Goal: Complete application form

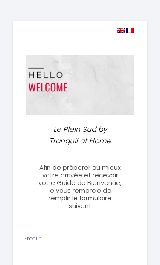
select select
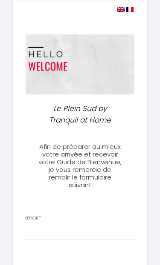
scroll to position [37, 0]
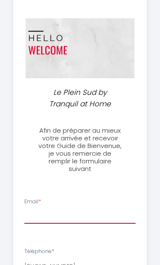
click at [30, 217] on input "Email *" at bounding box center [79, 215] width 111 height 15
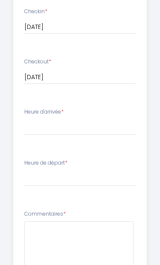
scroll to position [326, 0]
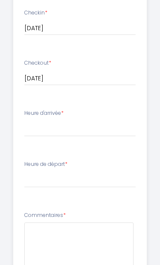
type input "[PERSON_NAME][EMAIL_ADDRESS][PERSON_NAME][DOMAIN_NAME]"
click at [32, 129] on select "17:00 17:30 18:00 18:30 19:00 19:30 20:00" at bounding box center [79, 128] width 111 height 16
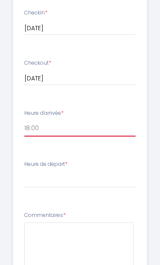
click at [43, 123] on select "17:00 17:30 18:00 18:30 19:00 19:30 20:00" at bounding box center [79, 128] width 111 height 16
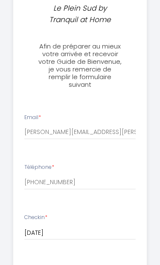
scroll to position [319, 0]
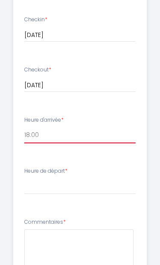
click at [42, 131] on select "17:00 17:30 18:00 18:30 19:00 19:30 20:00" at bounding box center [79, 135] width 111 height 16
click at [41, 133] on select "17:00 17:30 18:00 18:30 19:00 19:30 20:00" at bounding box center [79, 135] width 111 height 16
click at [41, 132] on select "17:00 17:30 18:00 18:30 19:00 19:30 20:00" at bounding box center [79, 135] width 111 height 16
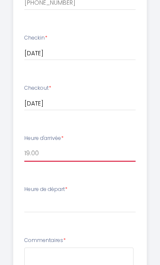
scroll to position [298, 0]
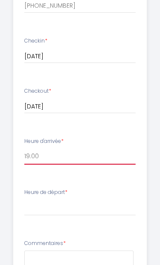
click at [38, 153] on select "17:00 17:30 18:00 18:30 19:00 19:30 20:00" at bounding box center [79, 156] width 111 height 16
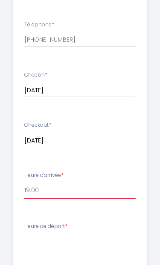
scroll to position [263, 0]
click at [26, 106] on li "Checkin * [DATE] < [DATE] > Sun Mon Tue Wed Thu Fri Sat 1 2 3 4 5 6 7 8 9 10 11…" at bounding box center [80, 88] width 132 height 45
click at [36, 112] on ul "Email * [PERSON_NAME][EMAIL_ADDRESS][PERSON_NAME][DOMAIN_NAME] Téléphone * [PHO…" at bounding box center [79, 201] width 143 height 480
click at [29, 106] on li "Checkin * [DATE] < [DATE] > Sun Mon Tue Wed Thu Fri Sat 1 2 3 4 5 6 7 8 9 10 11…" at bounding box center [80, 88] width 132 height 45
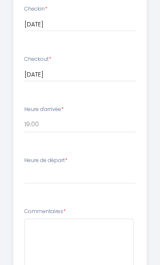
scroll to position [330, 0]
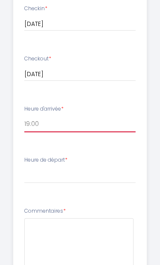
click at [37, 125] on select "17:00 17:30 18:00 18:30 19:00 19:30 20:00" at bounding box center [79, 125] width 111 height 16
click at [38, 121] on select "17:00 17:30 18:00 18:30 19:00 19:30 20:00" at bounding box center [79, 124] width 111 height 16
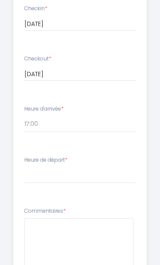
click at [44, 109] on label "Heure d'arrivée *" at bounding box center [43, 109] width 39 height 8
click at [46, 110] on label "Heure d'arrivée *" at bounding box center [43, 109] width 39 height 8
click at [37, 120] on select "17:00 17:30 18:00 18:30 19:00 19:30 20:00" at bounding box center [79, 124] width 111 height 16
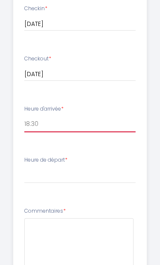
click at [39, 123] on select "17:00 17:30 18:00 18:30 19:00 19:30 20:00" at bounding box center [79, 124] width 111 height 16
select select "17:00"
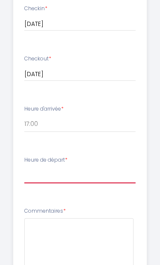
click at [28, 173] on select "00:00 00:30 01:00 01:30 02:00 02:30 03:00 03:30 04:00 04:30 05:00 05:30 06:00 0…" at bounding box center [79, 175] width 111 height 16
select select "10:00"
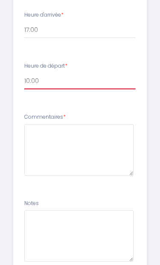
scroll to position [443, 0]
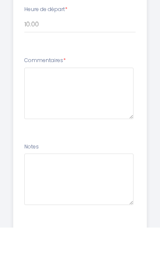
click at [65, 89] on li "Commentaires *" at bounding box center [80, 129] width 132 height 81
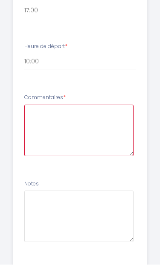
click at [35, 117] on textarea at bounding box center [78, 130] width 109 height 51
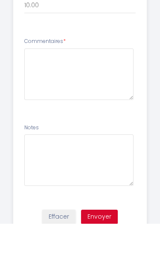
scroll to position [457, 0]
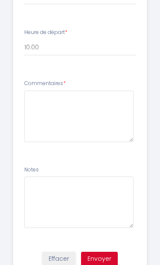
click at [67, 80] on div "Commentaires *" at bounding box center [79, 111] width 111 height 63
click at [45, 83] on label "Commentaires *" at bounding box center [44, 84] width 41 height 8
click at [56, 80] on label "Commentaires *" at bounding box center [44, 84] width 41 height 8
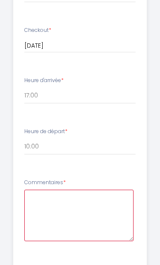
click at [32, 196] on textarea at bounding box center [78, 215] width 109 height 51
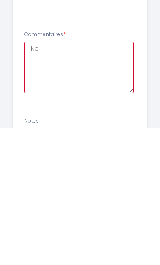
type textarea "N"
type textarea "I"
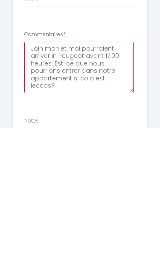
click at [81, 179] on textarea "Join mari et moi pourraient arriver in Peugeot avant 17.00 heures. Est-ce que n…" at bounding box center [78, 204] width 109 height 51
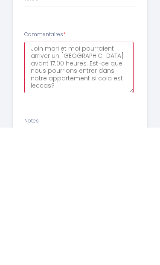
click at [120, 179] on textarea "Join mari et moi pourraient arriver un [GEOGRAPHIC_DATA] avant 17.00 heures. Es…" at bounding box center [78, 204] width 109 height 51
click at [73, 179] on textarea "Join mari et moi pourraient arriver un [GEOGRAPHIC_DATA] avant 17.00 heures. Es…" at bounding box center [78, 204] width 109 height 51
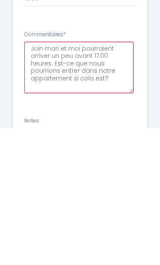
click at [104, 179] on textarea "Join mari et moi pourraient arriver un peu avant 17.00 heures. Est-ce que nous …" at bounding box center [78, 204] width 109 height 51
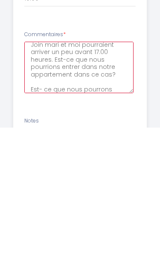
scroll to position [11, 0]
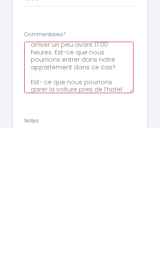
type textarea "Join mari et moi pourraient arriver un peu avant 17.00 heures. Est-ce que nous …"
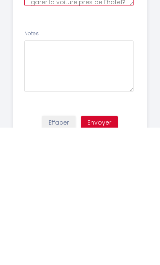
scroll to position [489, 0]
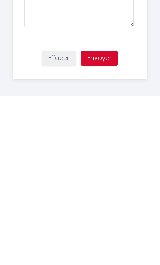
click at [100, 220] on button "Envoyer" at bounding box center [99, 227] width 37 height 14
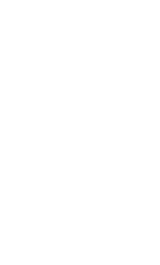
scroll to position [37, 0]
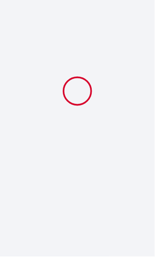
select select "10:00"
